Goal: Find contact information: Find contact information

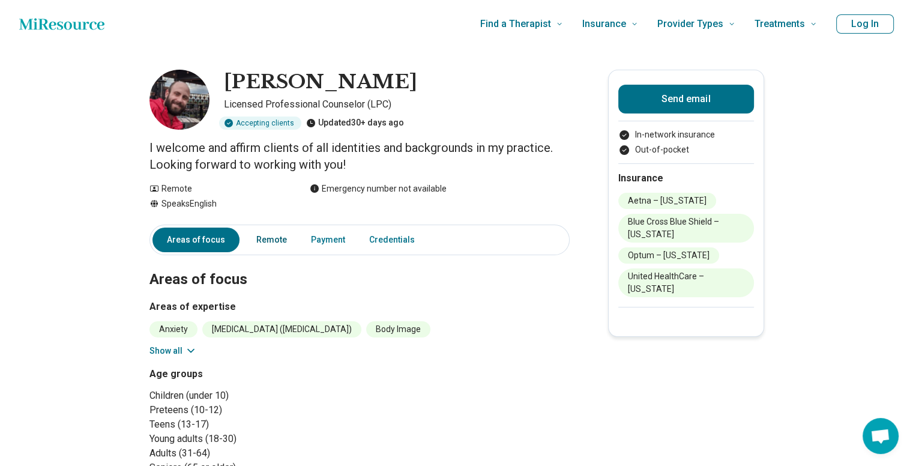
click at [274, 242] on link "Remote" at bounding box center [271, 240] width 45 height 25
click at [559, 384] on div "Age groups Children (under 10) Preteens (10-12) Teens (13-17) Young adults (18-…" at bounding box center [359, 421] width 420 height 108
click at [645, 108] on button "Send email" at bounding box center [686, 99] width 136 height 29
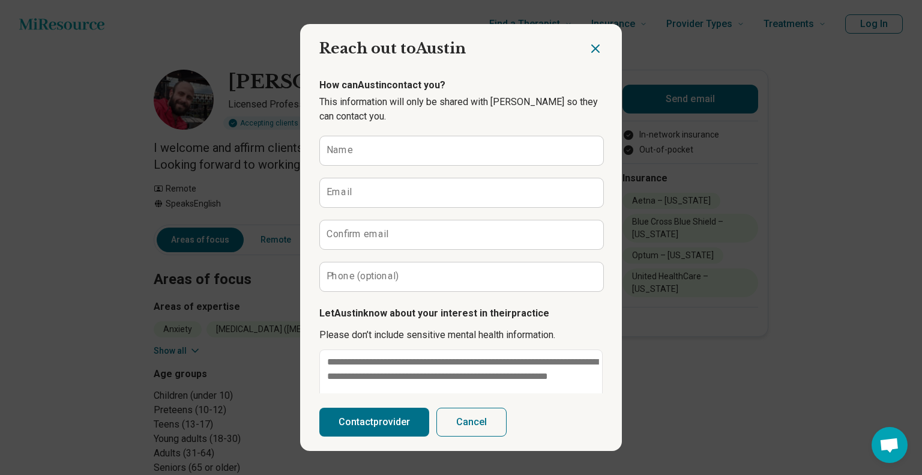
click at [684, 321] on div "Reach out to [GEOGRAPHIC_DATA][PERSON_NAME] email Reach out to [GEOGRAPHIC_DATA…" at bounding box center [461, 237] width 922 height 475
click at [477, 422] on button "Cancel" at bounding box center [471, 422] width 70 height 29
